Goal: Find specific page/section: Find specific page/section

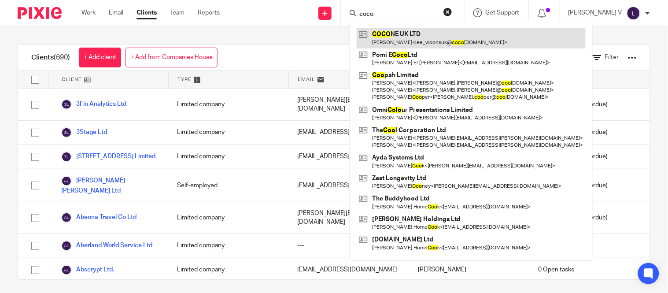
type input "coco"
click at [433, 40] on link at bounding box center [471, 38] width 229 height 20
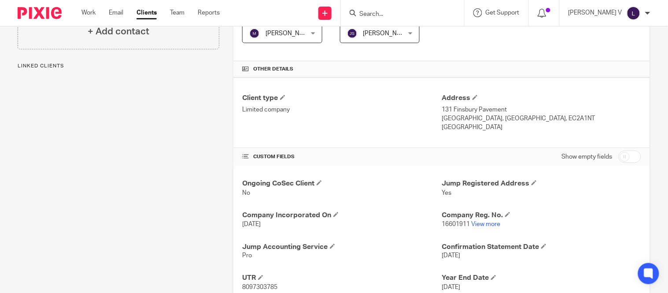
scroll to position [266, 0]
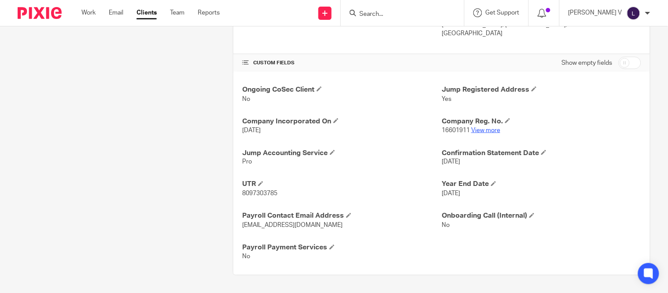
click at [483, 132] on link "View more" at bounding box center [485, 130] width 29 height 6
